Goal: Information Seeking & Learning: Learn about a topic

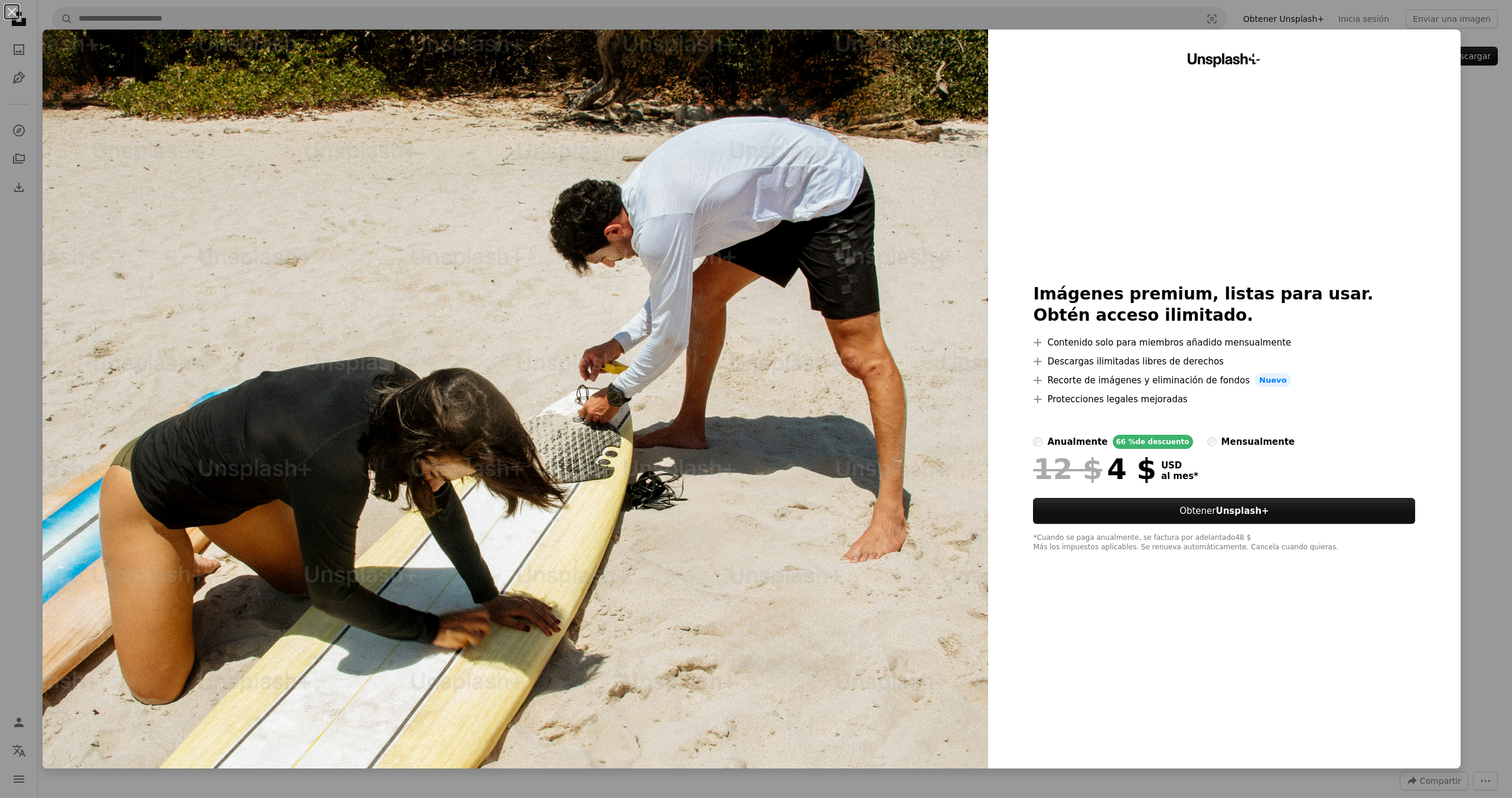
click at [1221, 435] on div "mensualmente" at bounding box center [1257, 441] width 73 height 15
click at [1481, 132] on div "An X shape Unsplash+ Imágenes premium, listas para usar. Obtén acceso ilimitado…" at bounding box center [756, 399] width 1512 height 798
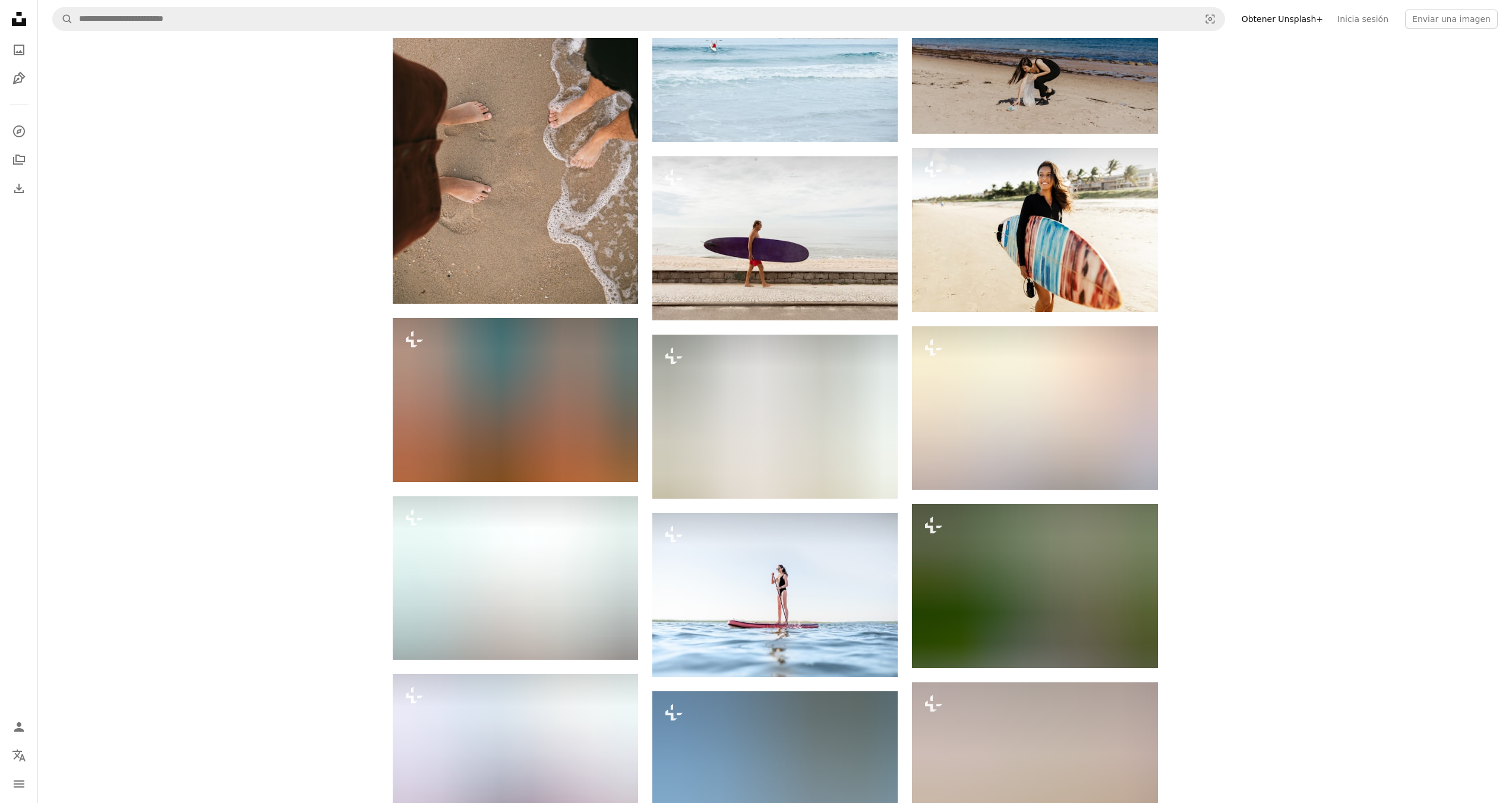
scroll to position [13493, 0]
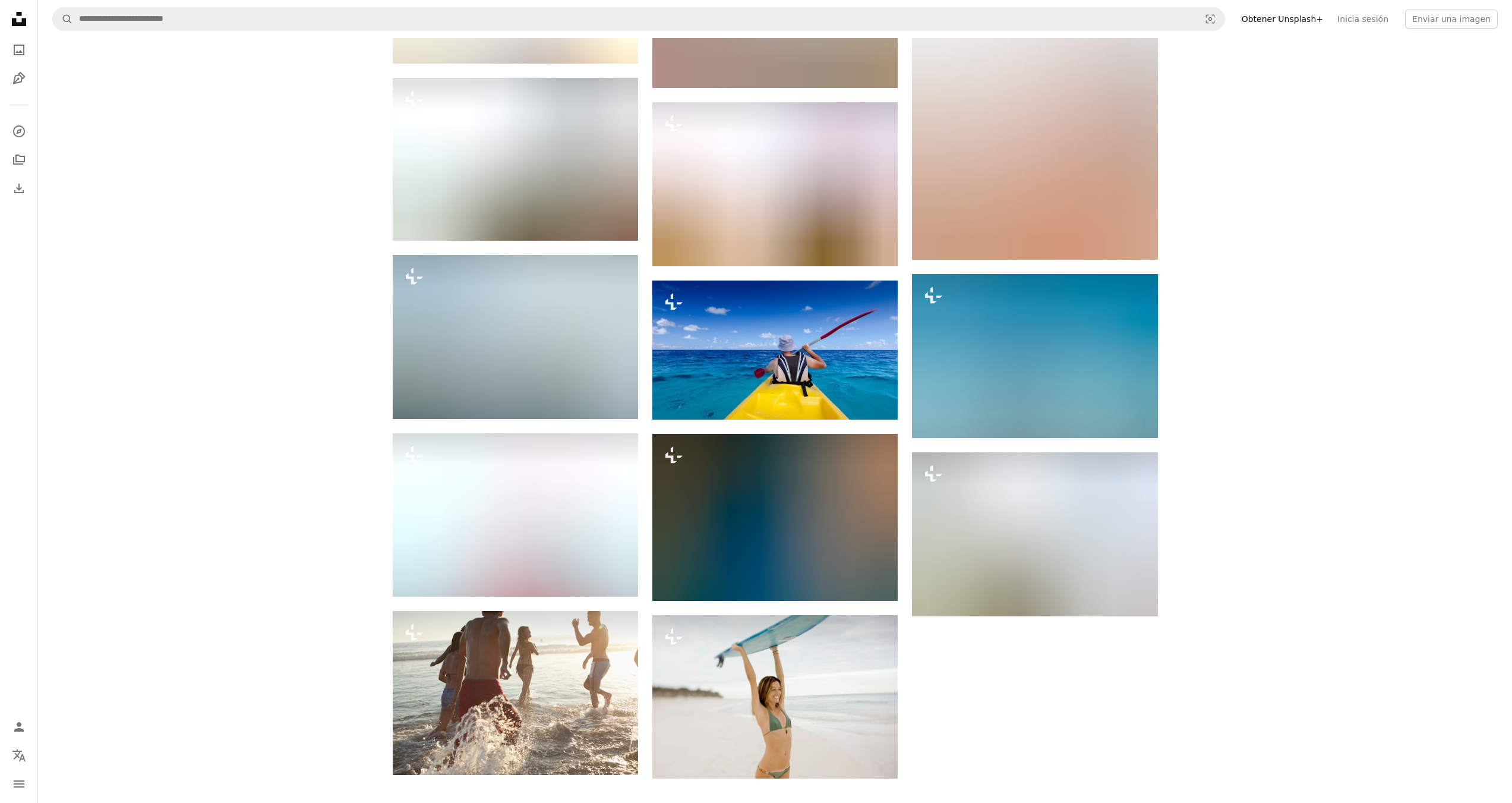
scroll to position [20571, 0]
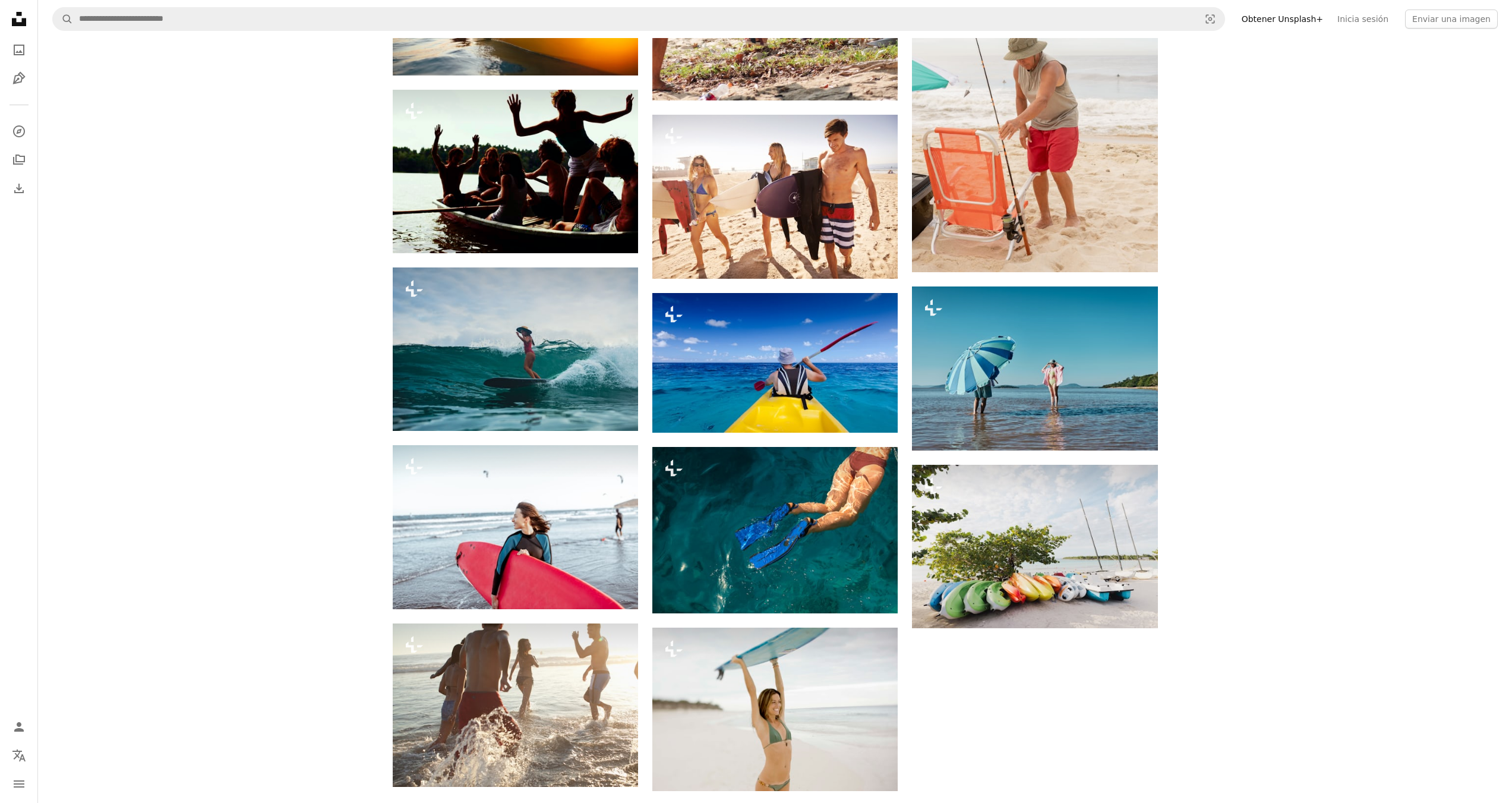
drag, startPoint x: 1268, startPoint y: 413, endPoint x: 1262, endPoint y: 386, distance: 27.7
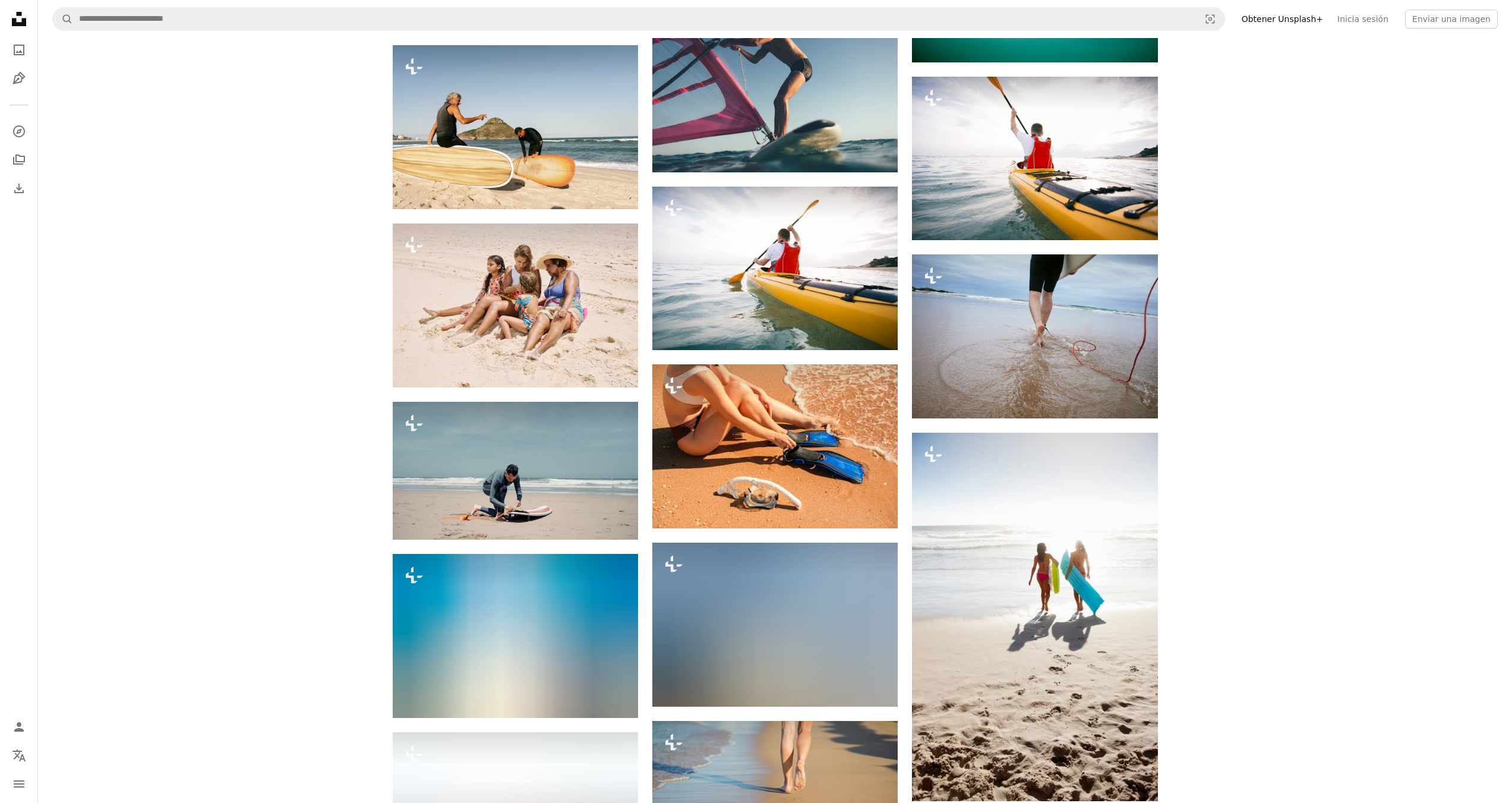
drag, startPoint x: 1267, startPoint y: 417, endPoint x: 1296, endPoint y: 188, distance: 230.8
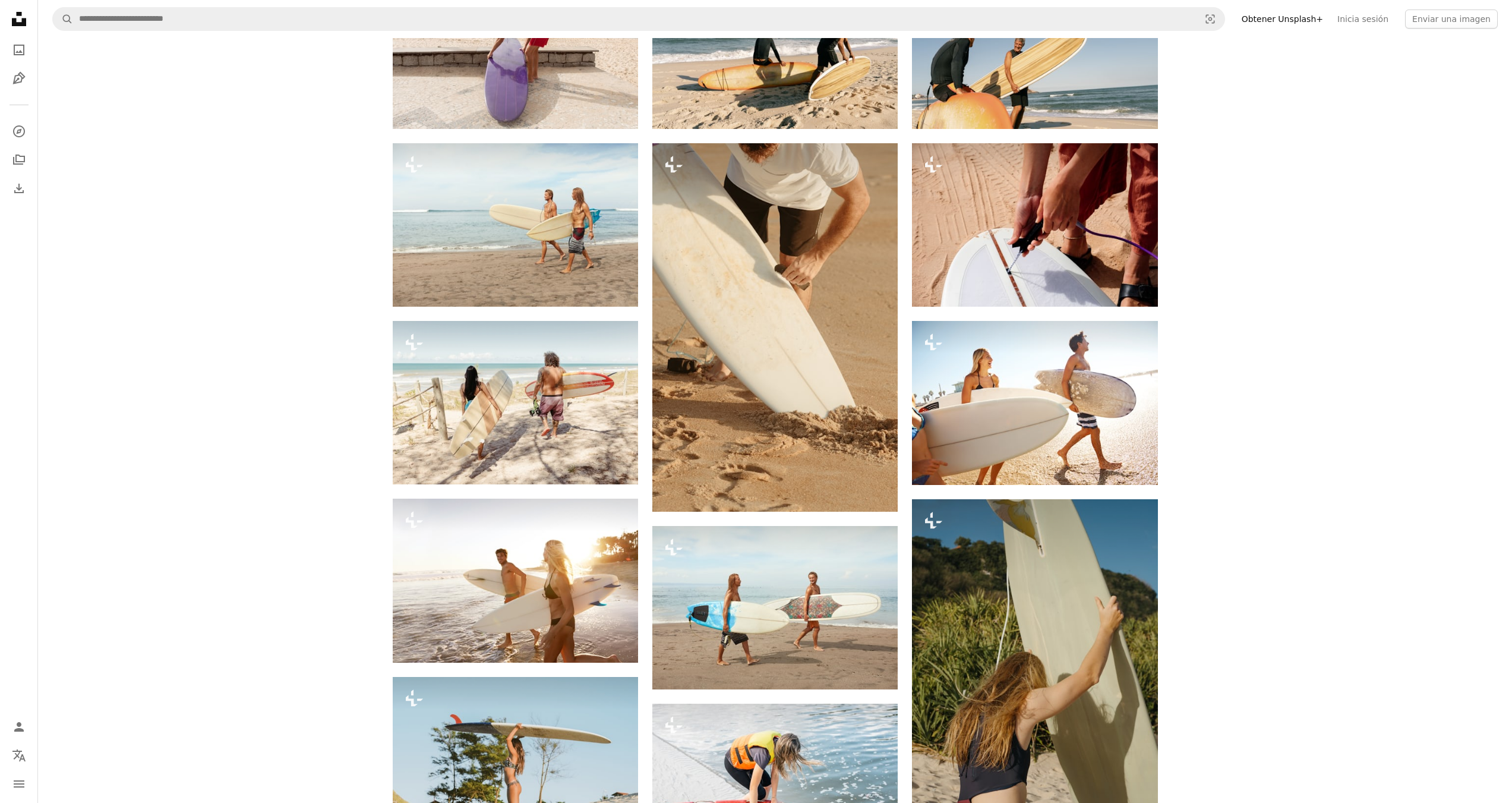
scroll to position [0, 0]
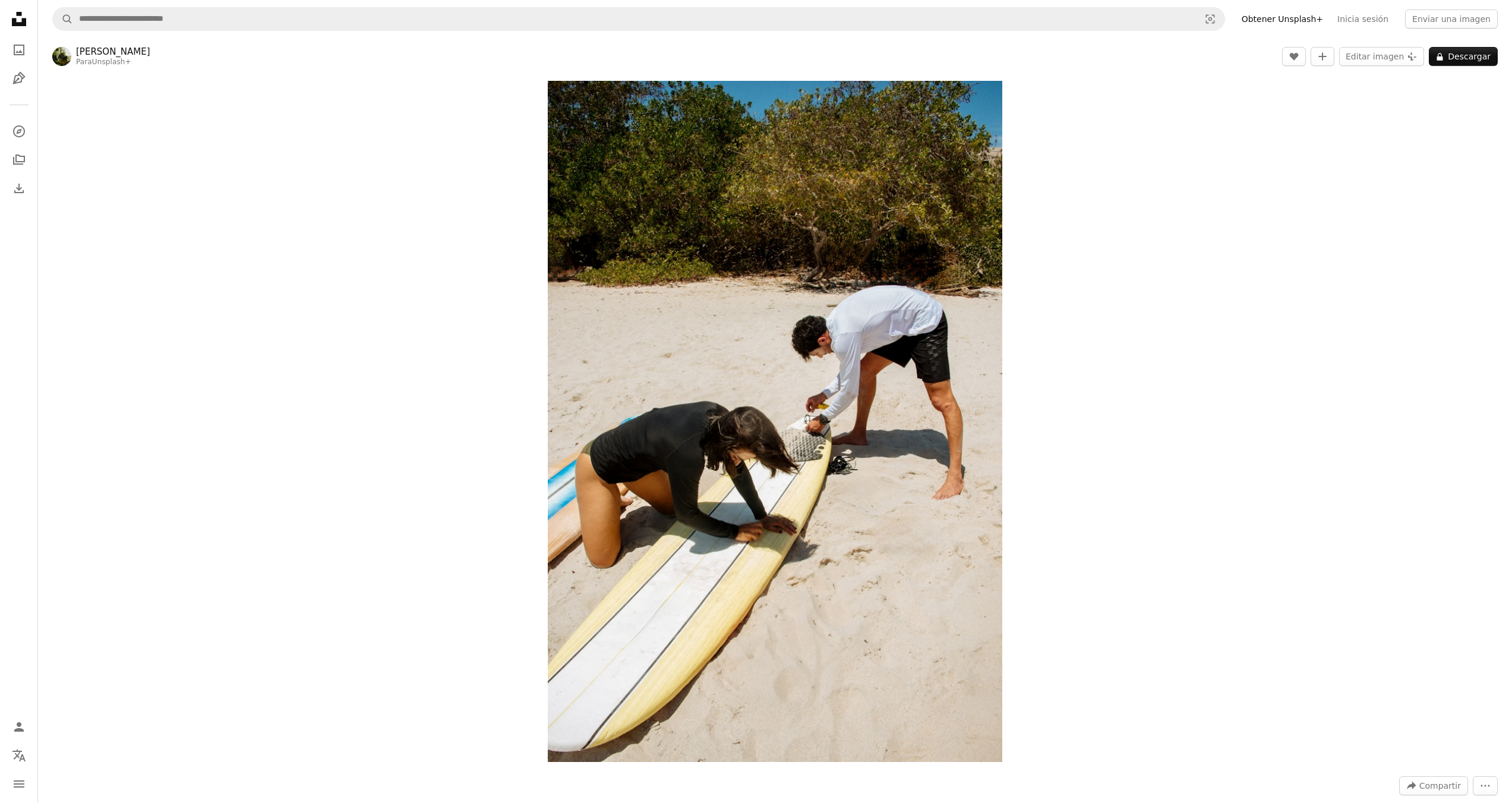
drag, startPoint x: 1280, startPoint y: 421, endPoint x: 1329, endPoint y: 173, distance: 252.8
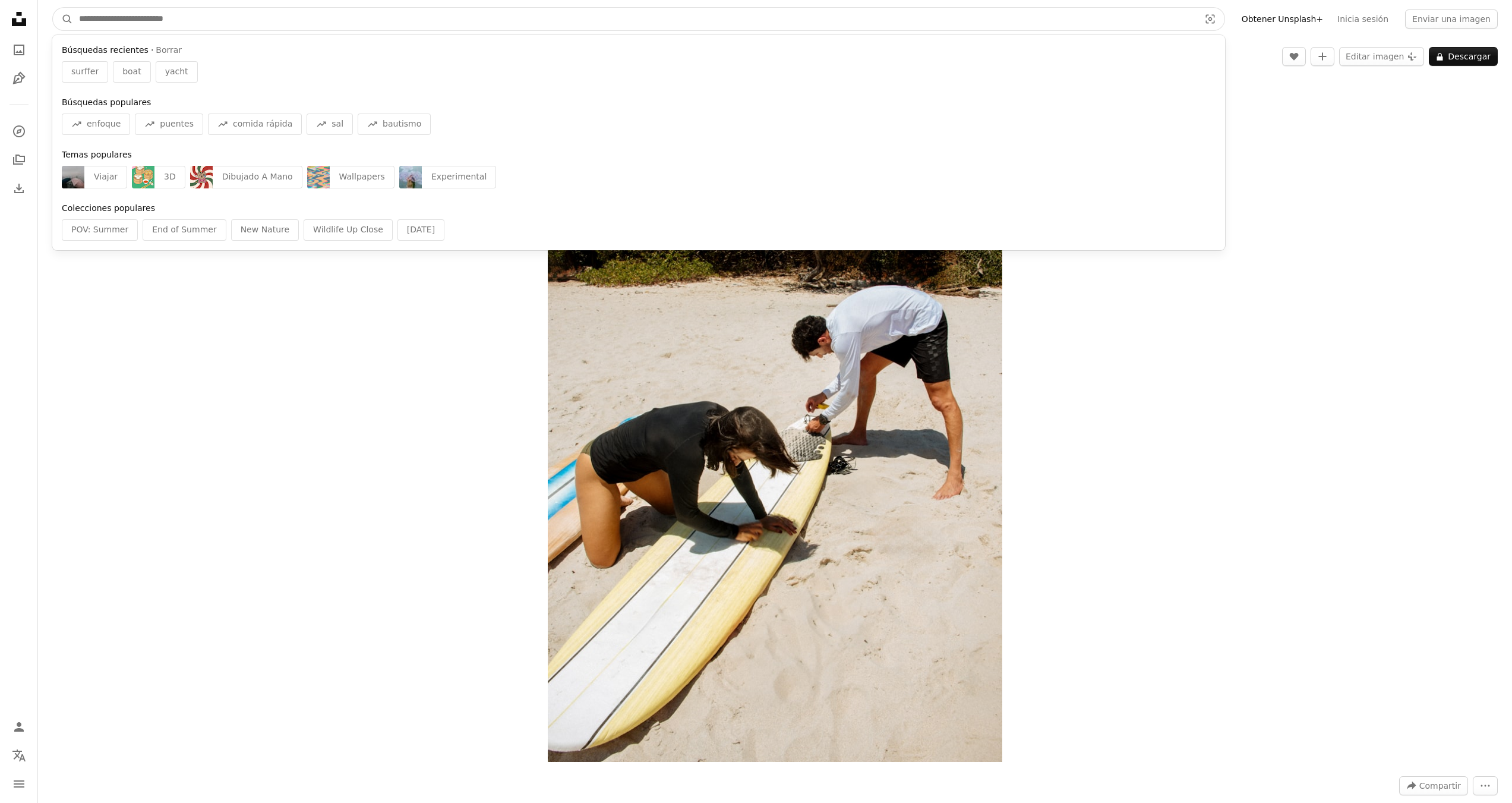
click at [374, 18] on input "Encuentra imágenes en todo el sitio" at bounding box center [634, 19] width 1123 height 22
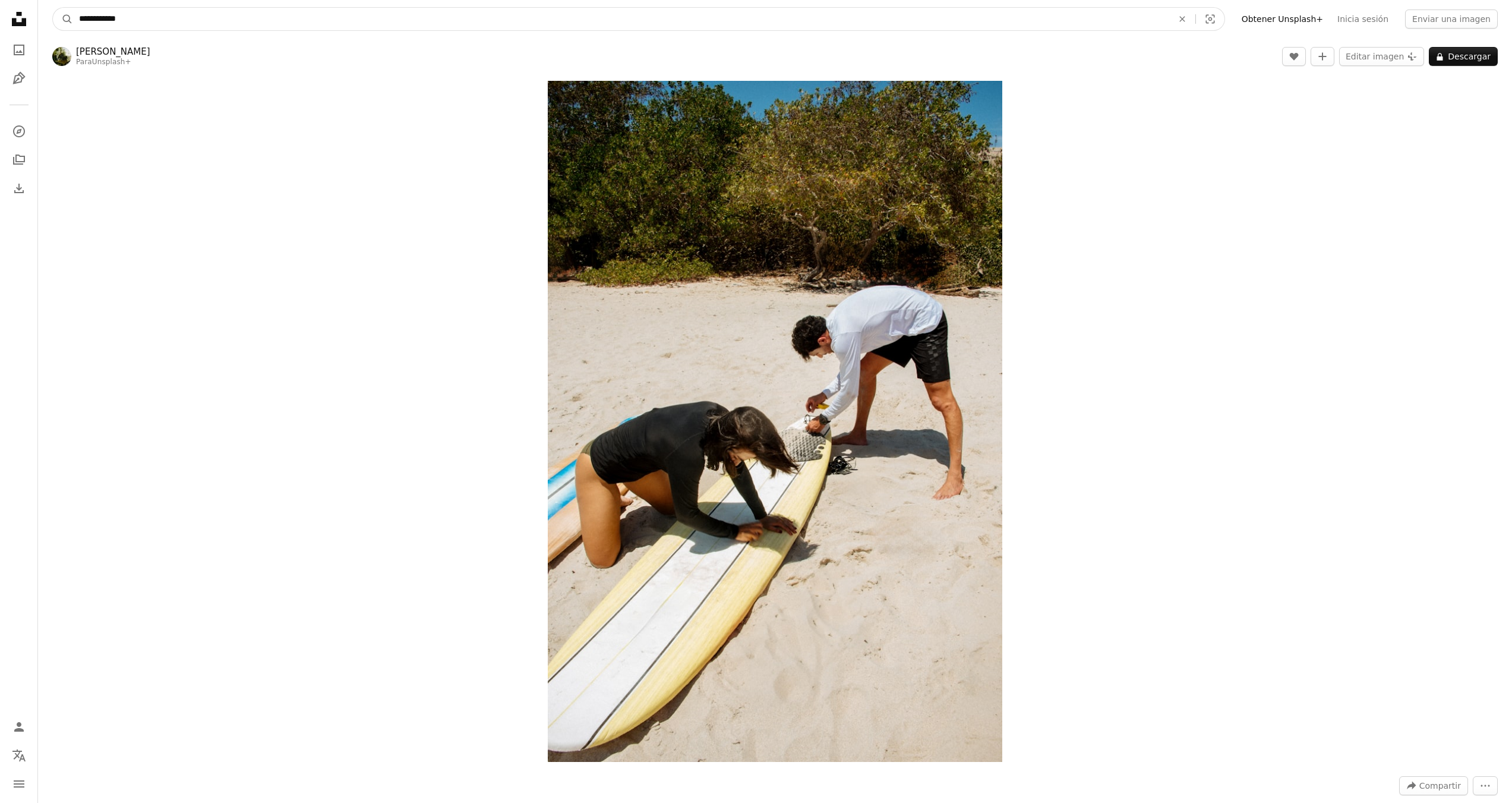
type input "**********"
click at [53, 8] on button "A magnifying glass" at bounding box center [62, 19] width 20 height 22
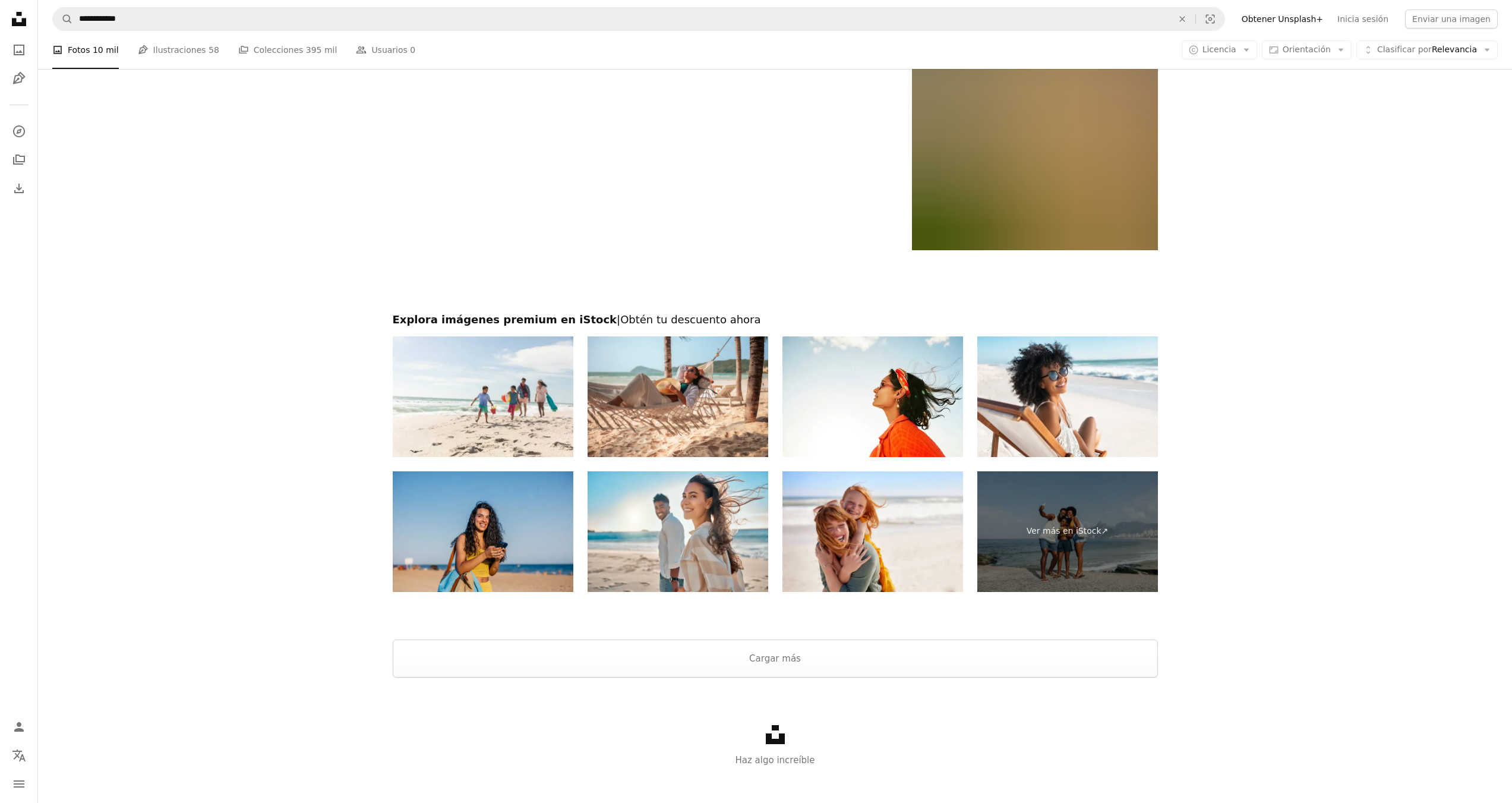
scroll to position [2304, 0]
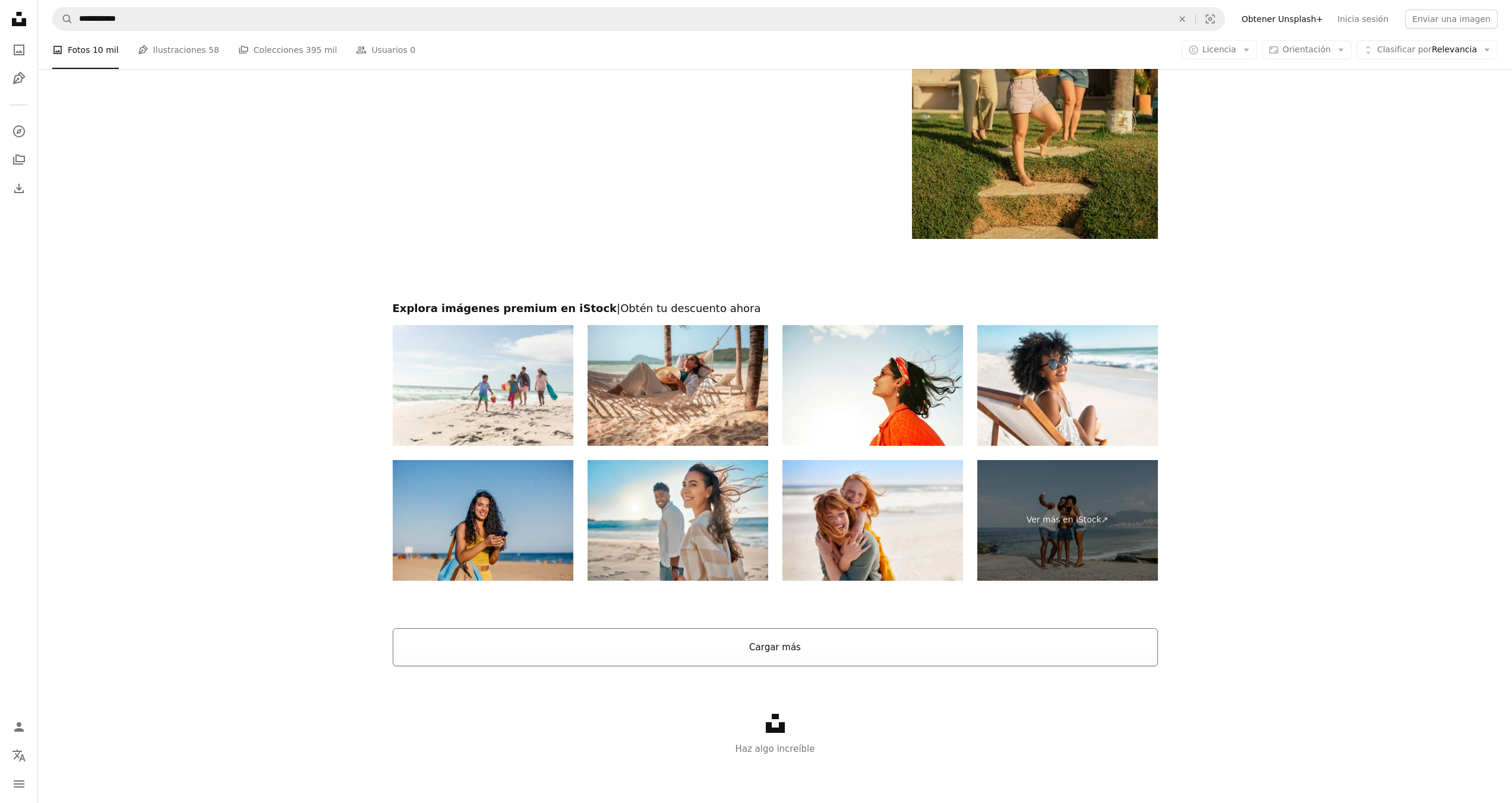
click at [815, 648] on button "Cargar más" at bounding box center [776, 647] width 765 height 38
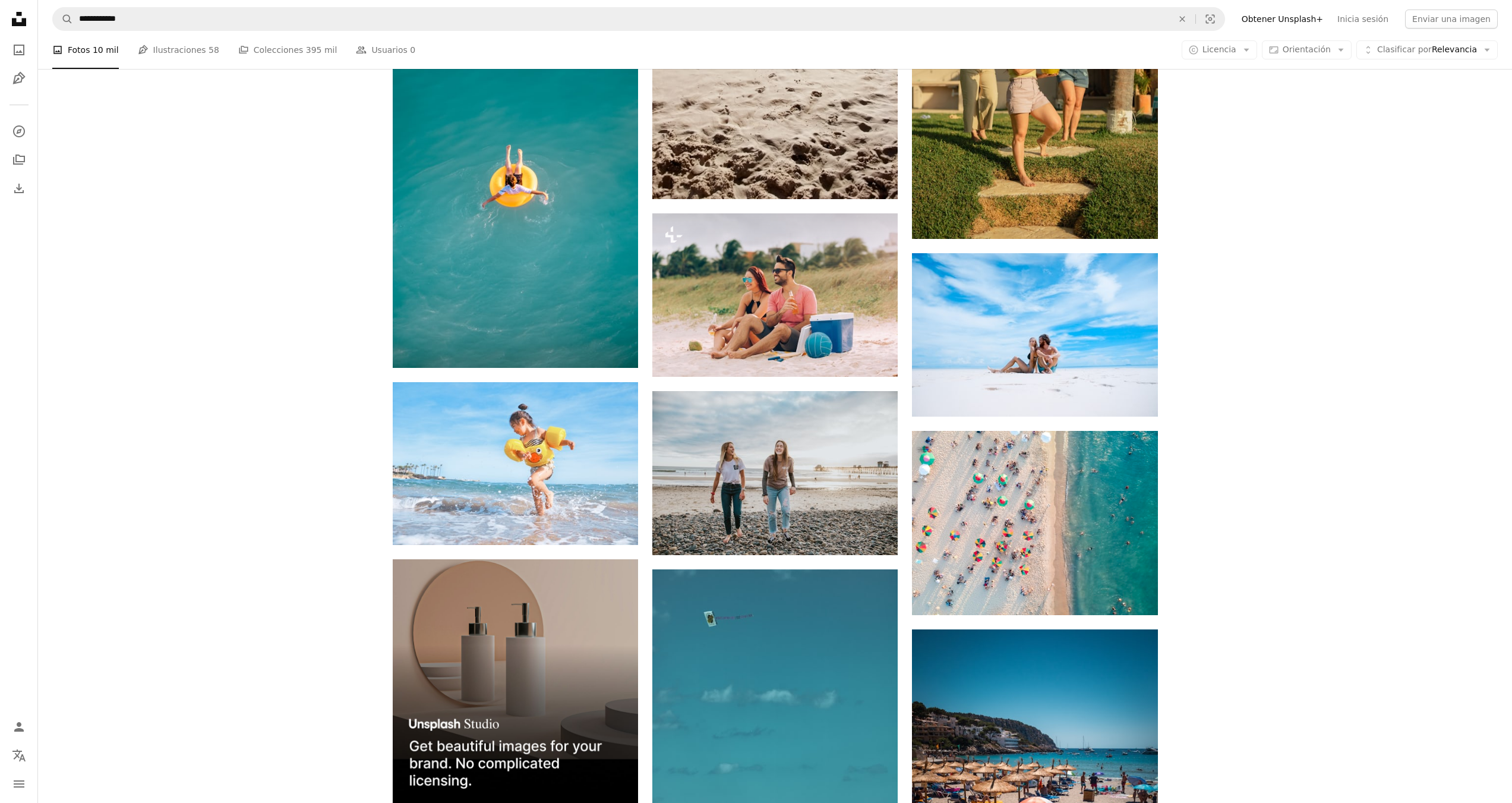
click at [1290, 463] on div "Plus sign for Unsplash+ A heart A plus sign Getty Images Para Unsplash+ A lock …" at bounding box center [775, 74] width 1474 height 4023
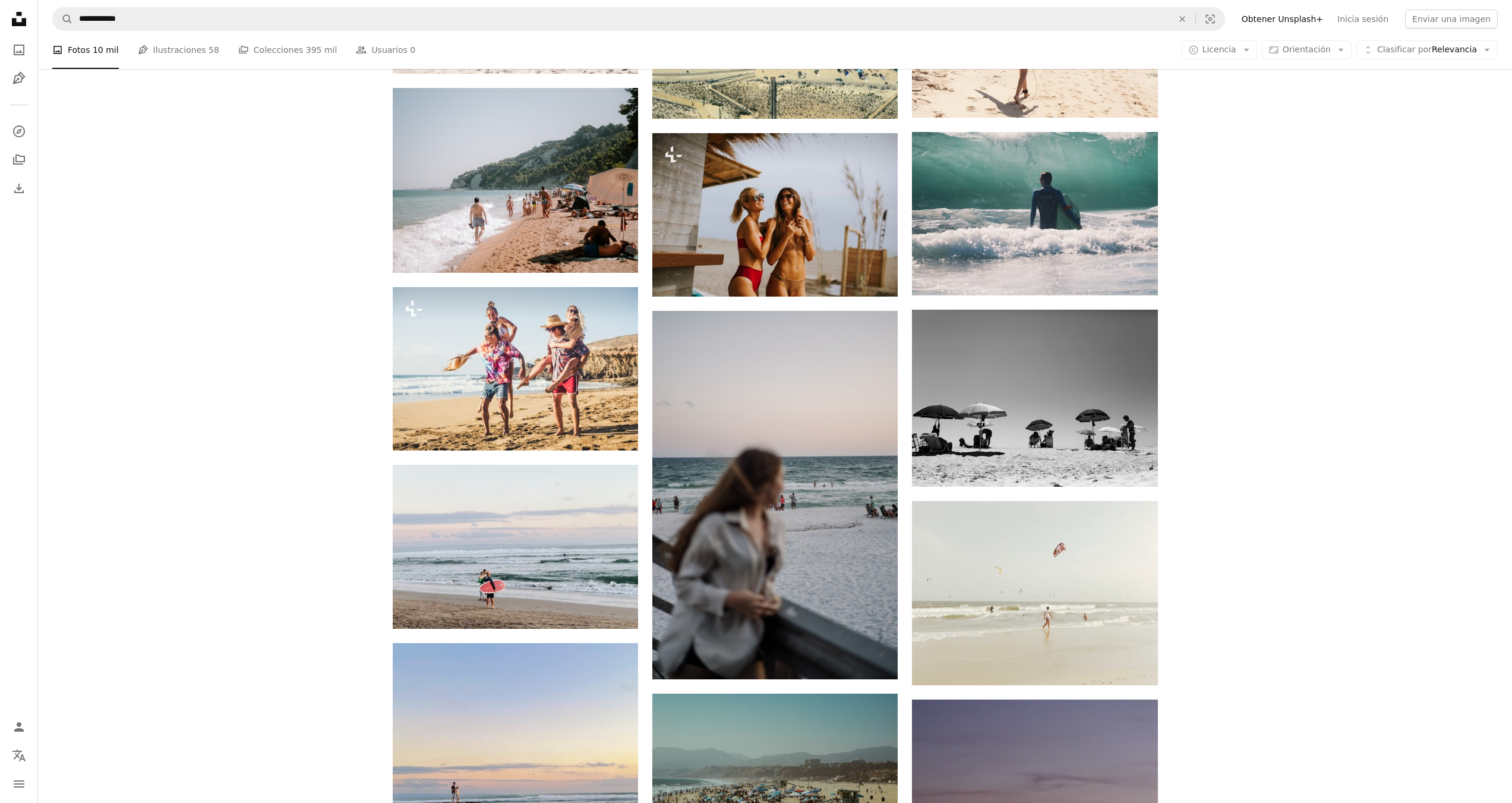
scroll to position [9912, 0]
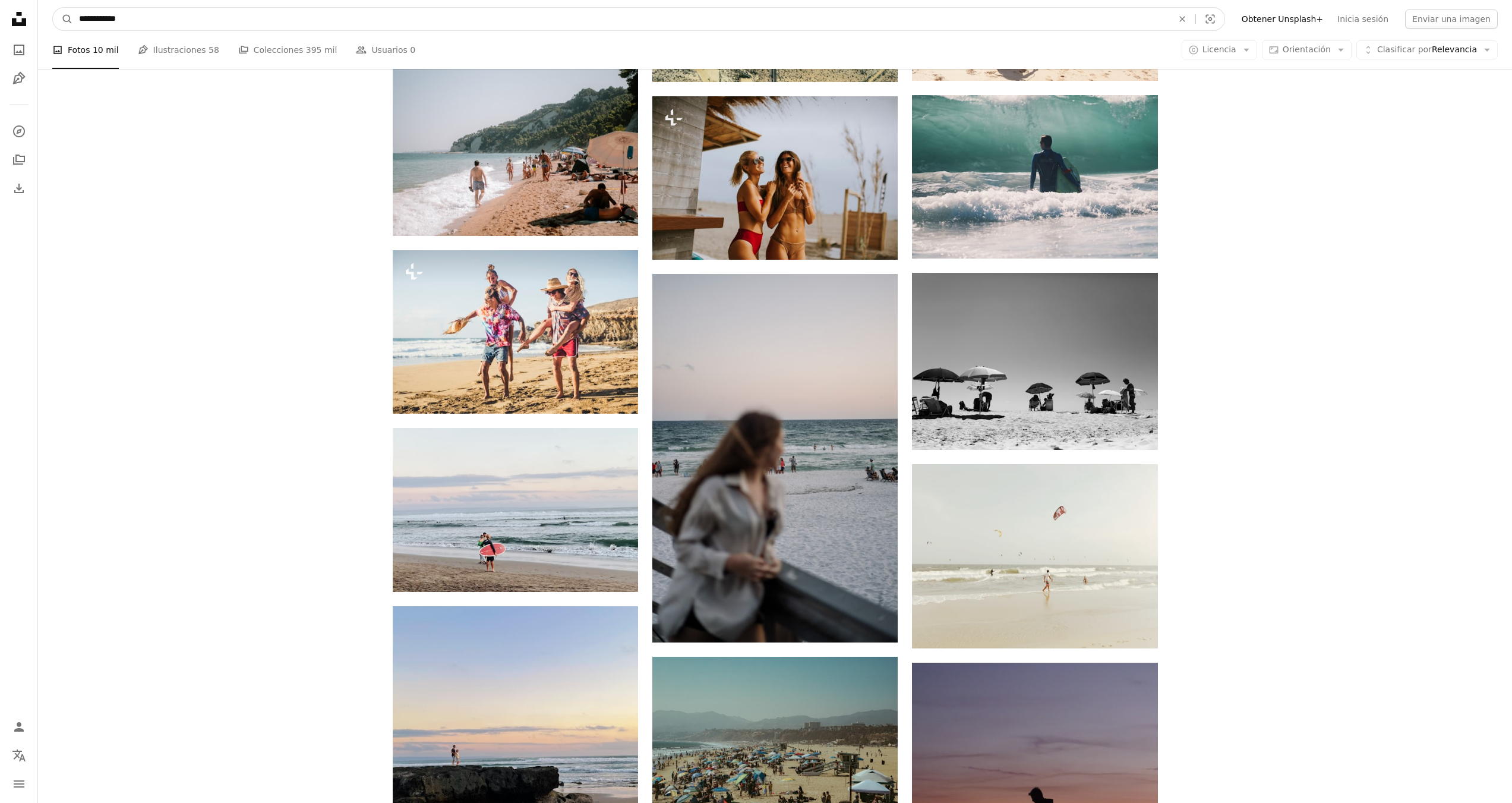
click at [198, 24] on input "**********" at bounding box center [622, 19] width 1097 height 22
type input "********"
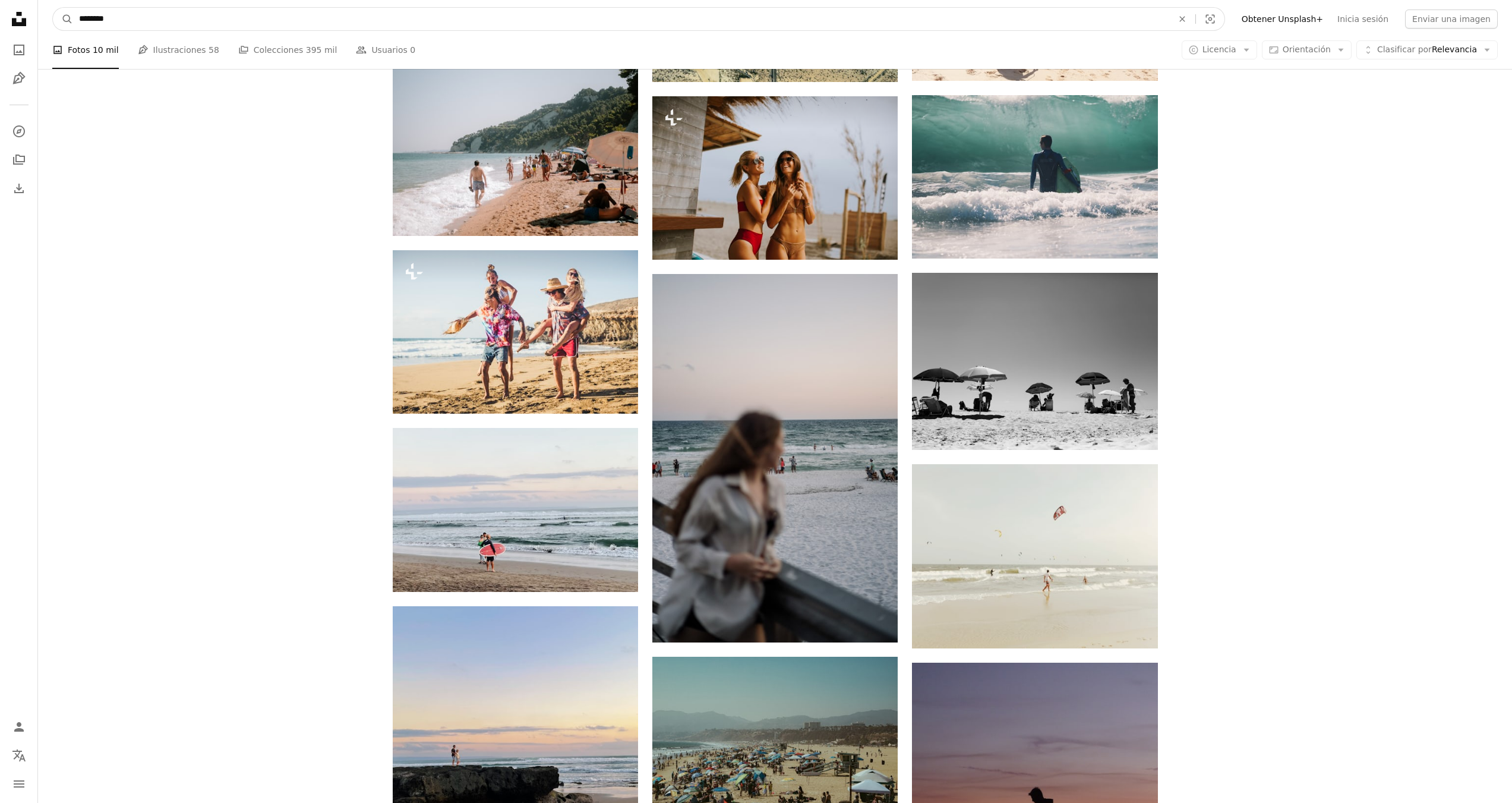
click button "A magnifying glass" at bounding box center [62, 19] width 20 height 22
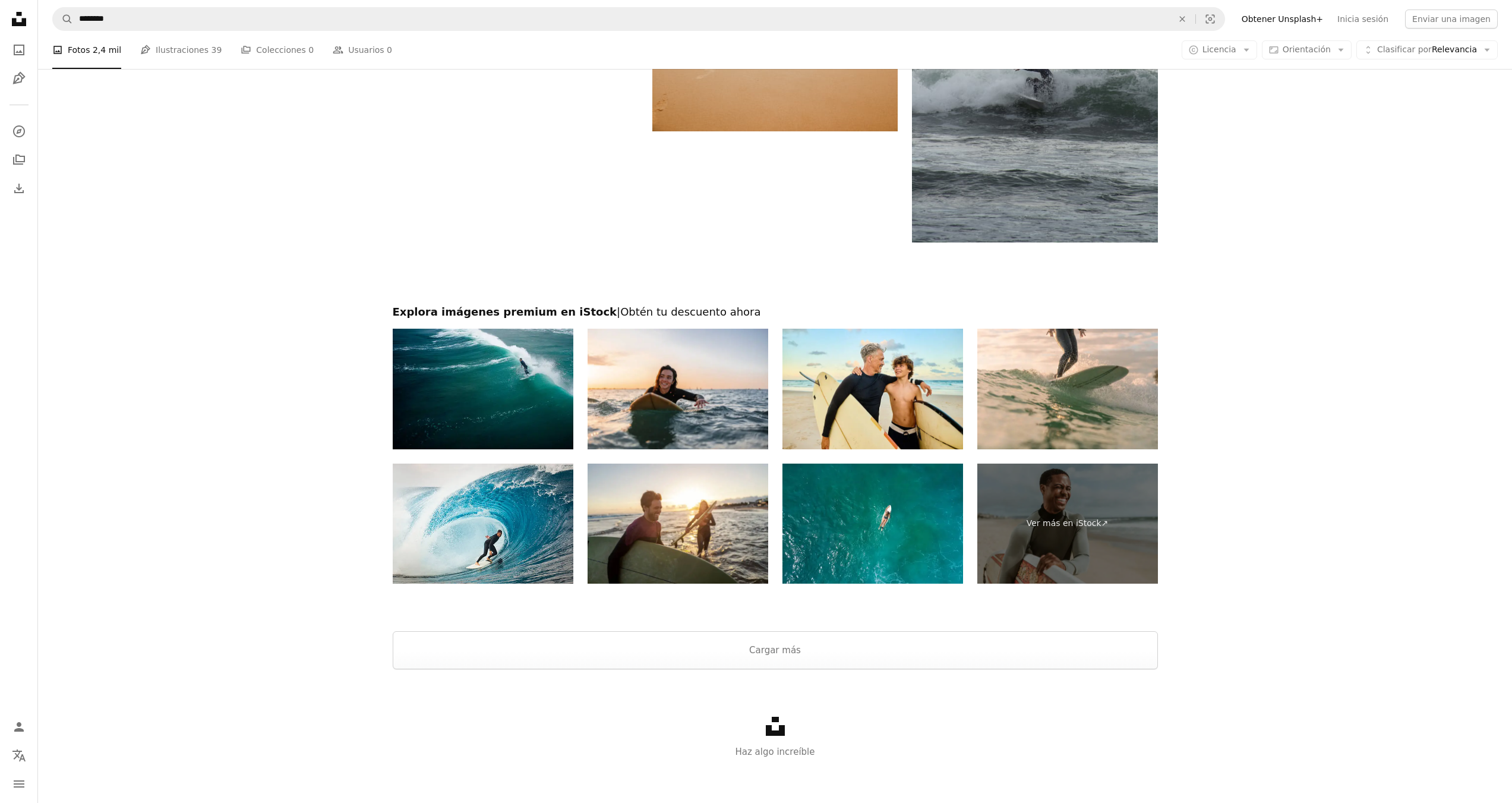
scroll to position [2086, 0]
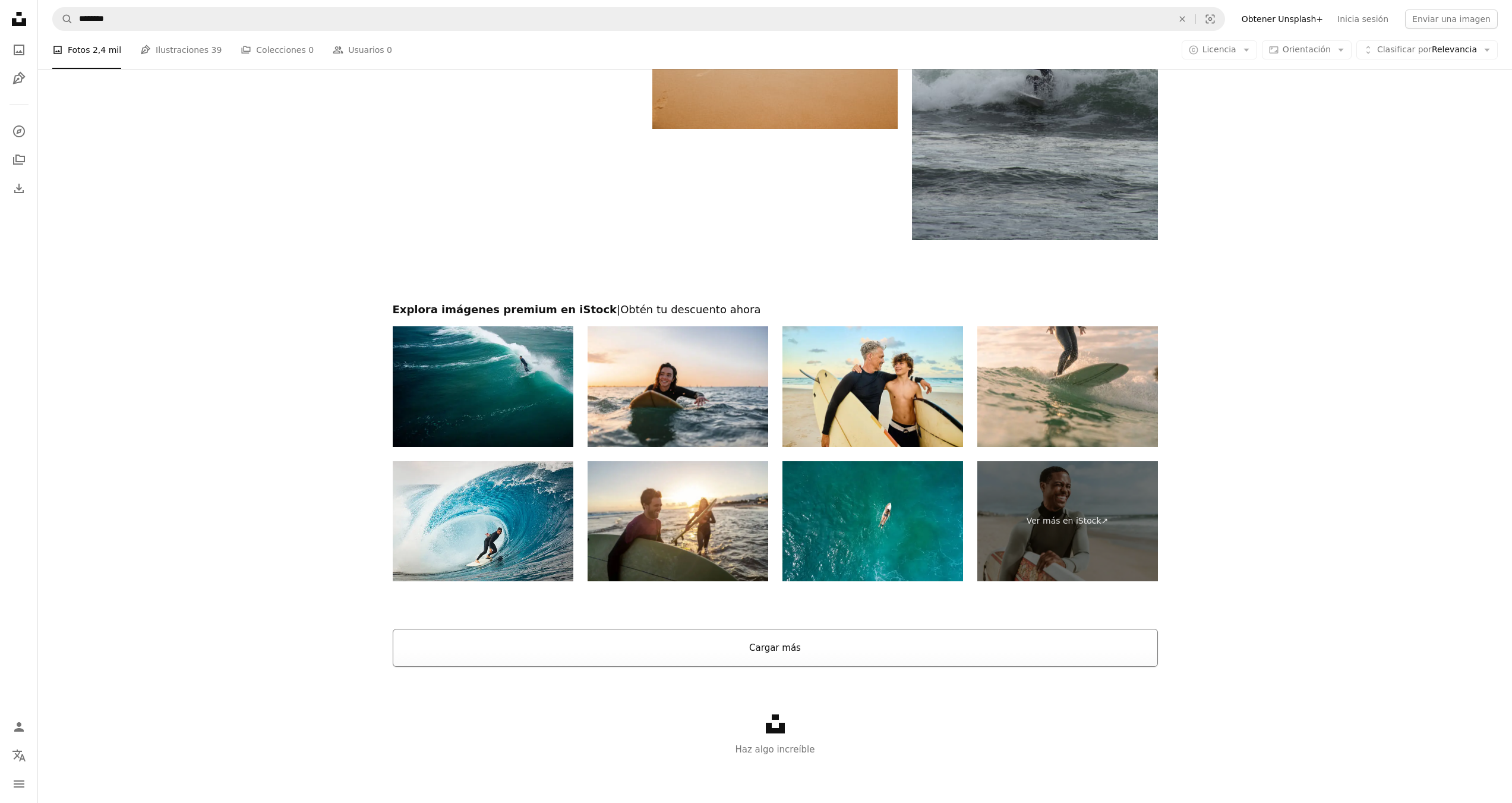
click at [806, 647] on button "Cargar más" at bounding box center [776, 648] width 765 height 38
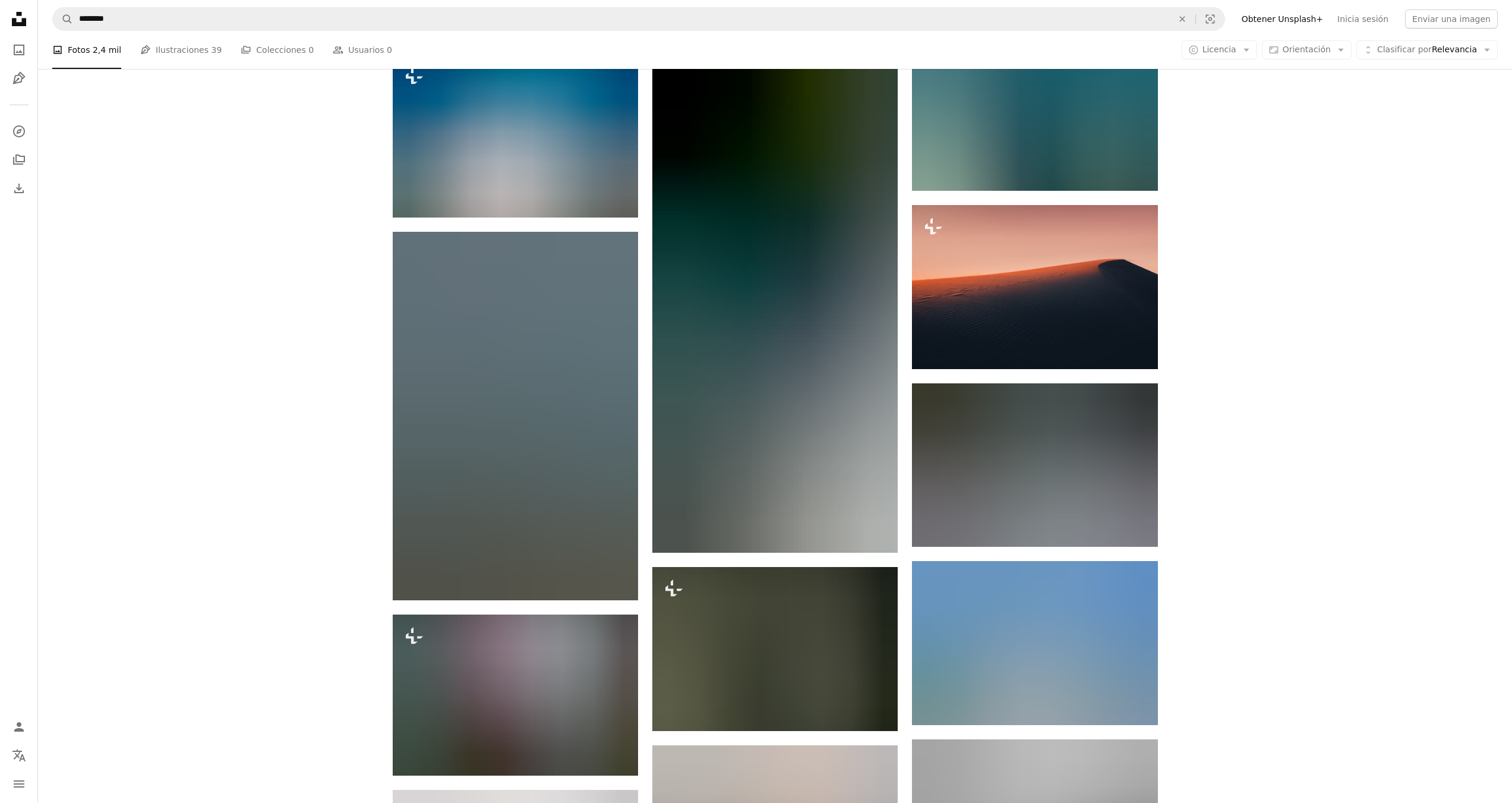
scroll to position [40092, 0]
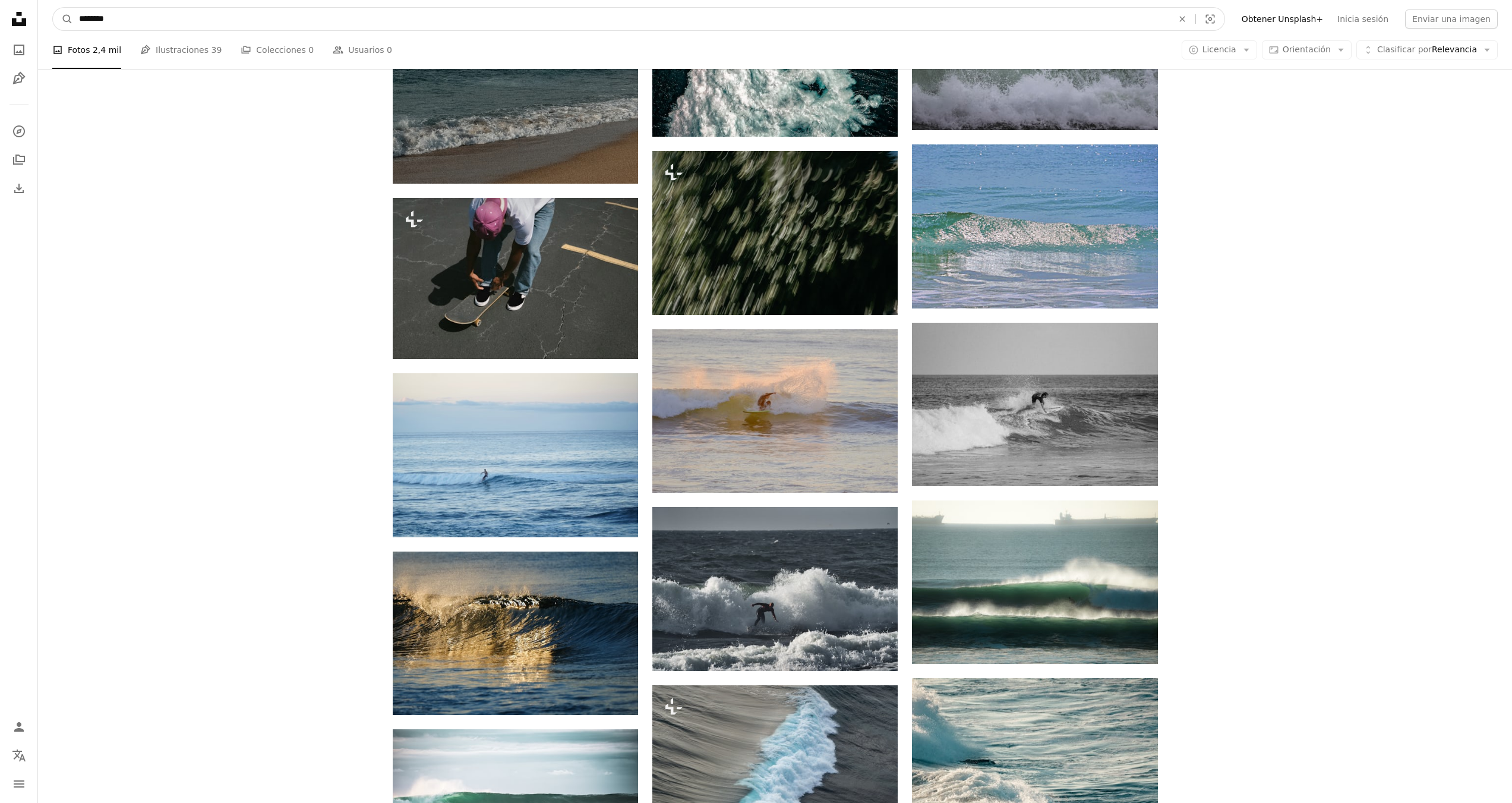
drag, startPoint x: 151, startPoint y: 12, endPoint x: 41, endPoint y: 24, distance: 110.7
click at [49, 22] on nav "A magnifying glass ******** An X shape Visual search Filters Obtener Unsplash+ …" at bounding box center [775, 19] width 1474 height 38
type input "**********"
click at [53, 8] on button "A magnifying glass" at bounding box center [62, 19] width 20 height 22
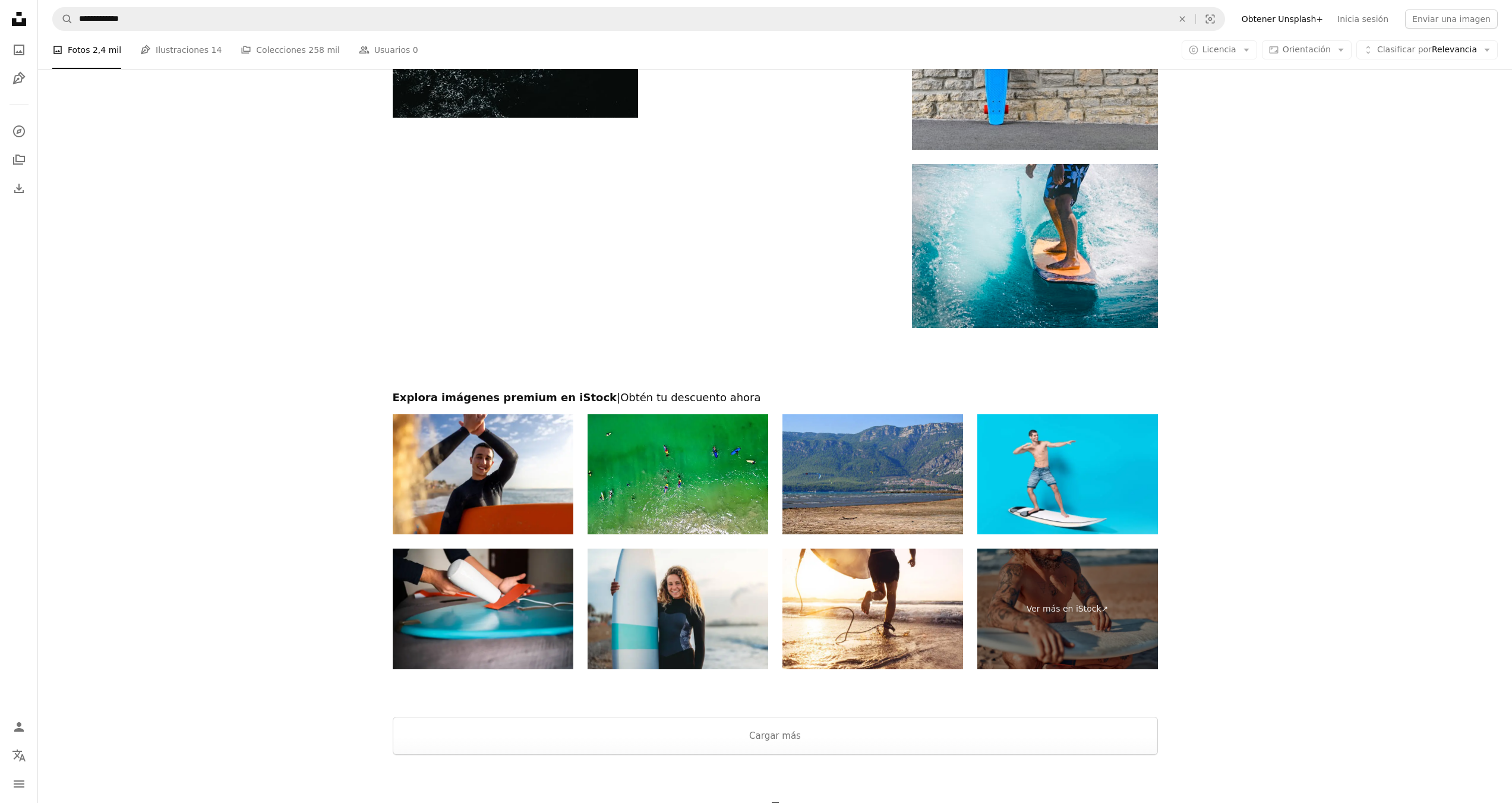
scroll to position [2123, 0]
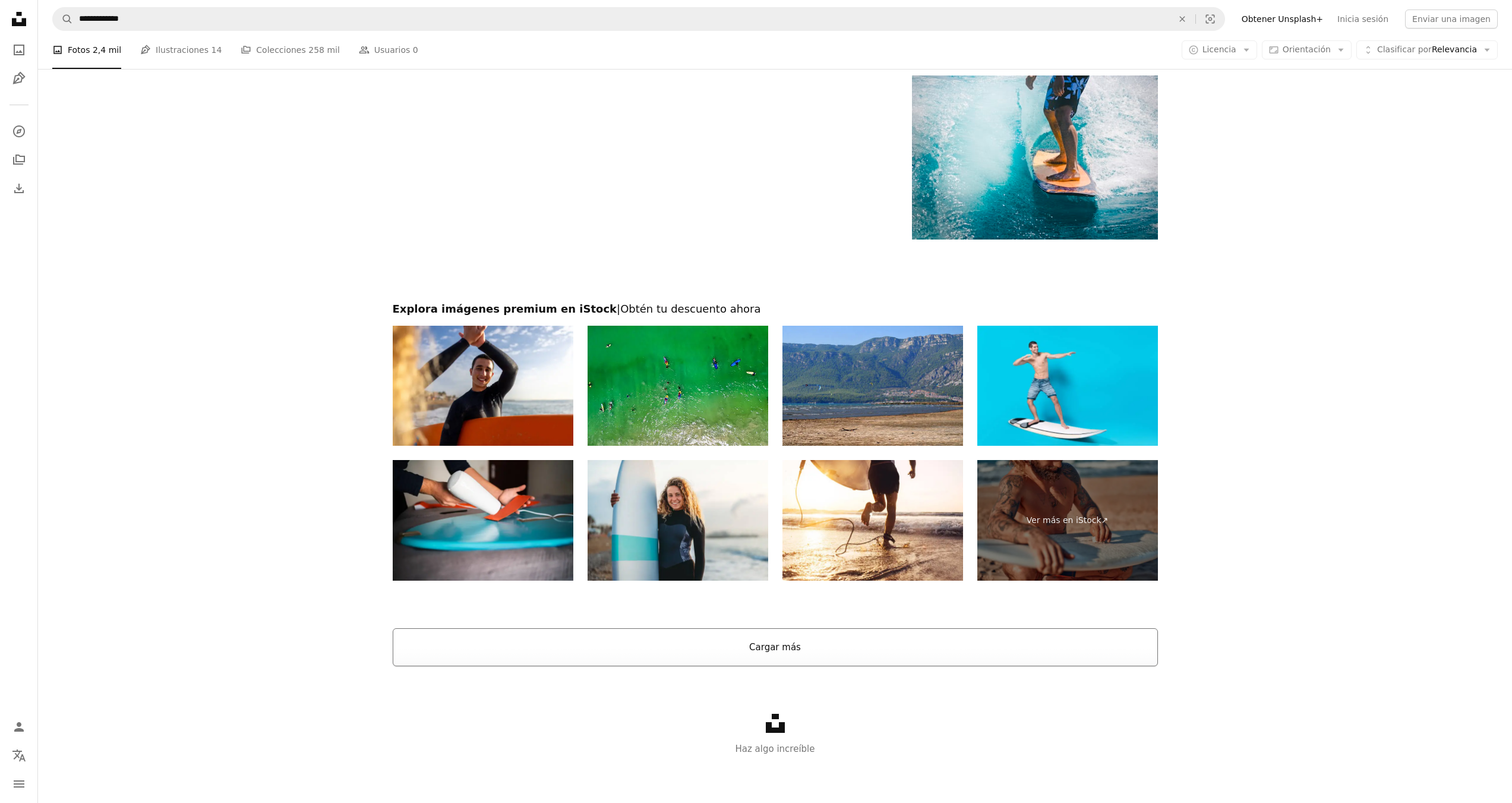
click at [777, 655] on button "Cargar más" at bounding box center [776, 647] width 765 height 38
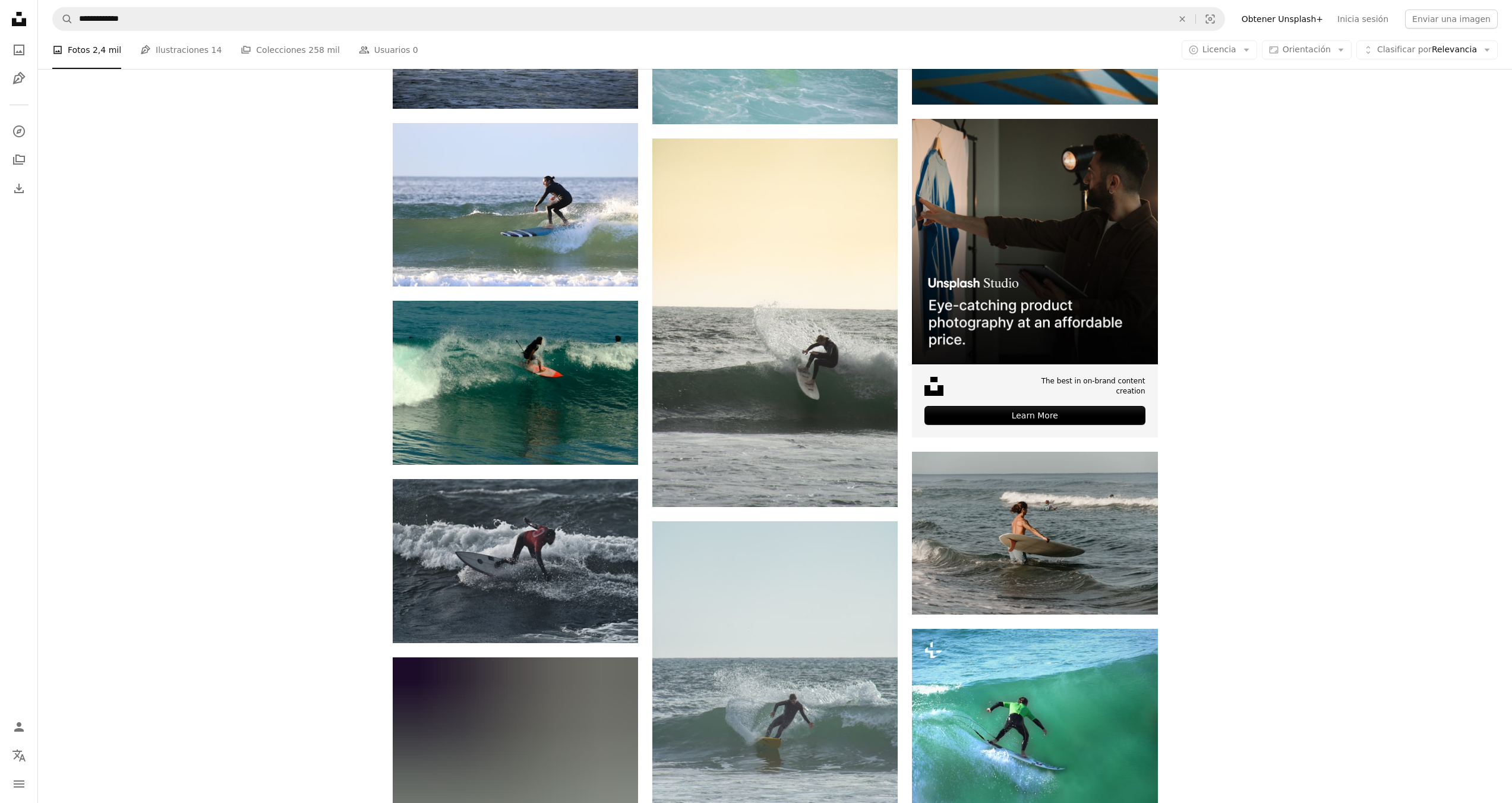
scroll to position [5630, 0]
